Goal: Transaction & Acquisition: Purchase product/service

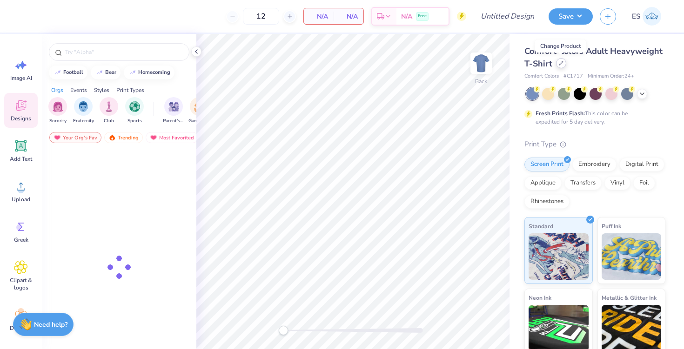
click at [559, 64] on icon at bounding box center [561, 63] width 5 height 5
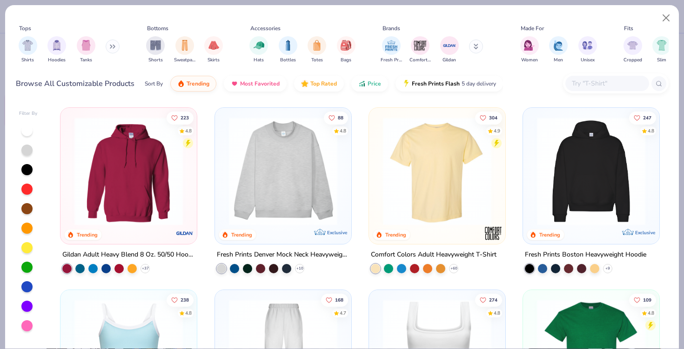
click at [326, 193] on img at bounding box center [283, 171] width 118 height 108
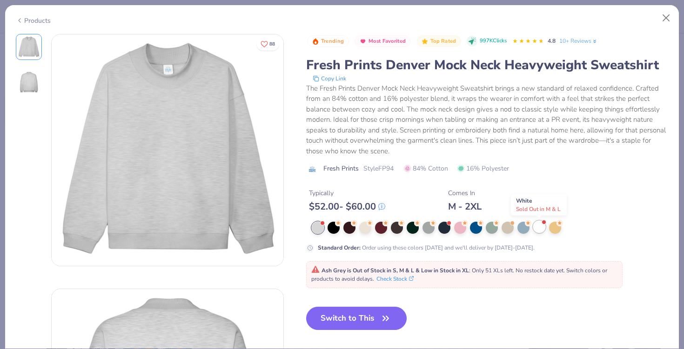
click at [539, 228] on div at bounding box center [539, 227] width 12 height 12
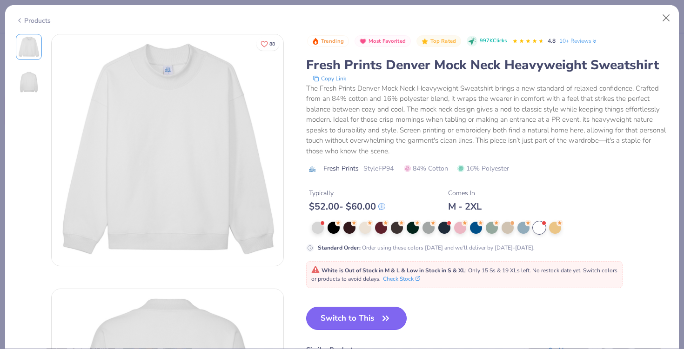
click at [368, 313] on button "Switch to This" at bounding box center [356, 318] width 101 height 23
type input "50"
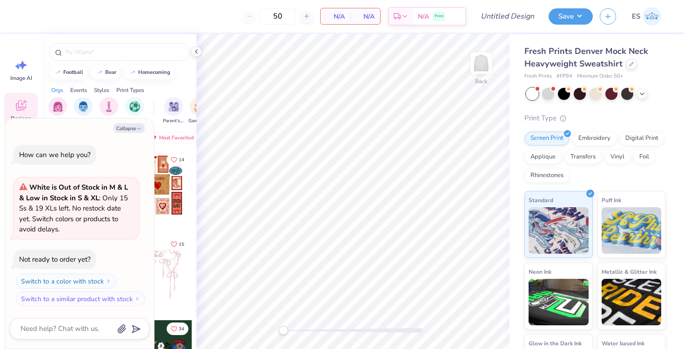
click at [194, 56] on div at bounding box center [119, 50] width 154 height 32
click at [194, 53] on icon at bounding box center [196, 51] width 7 height 7
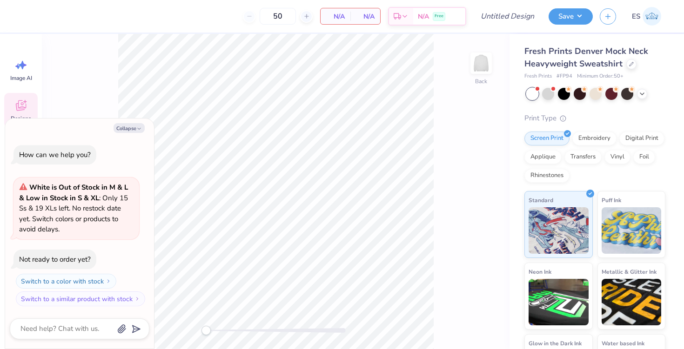
click at [247, 17] on div "50" at bounding box center [278, 16] width 70 height 17
type textarea "x"
